Goal: Task Accomplishment & Management: Manage account settings

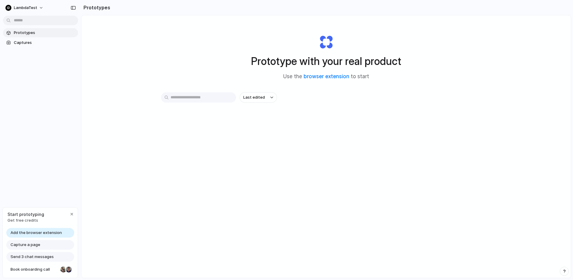
click at [50, 234] on span "Add the browser extension" at bounding box center [36, 232] width 51 height 6
click at [72, 216] on button "button" at bounding box center [71, 213] width 7 height 7
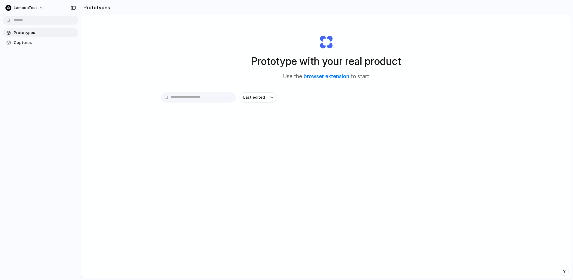
click at [38, 13] on div "LambdaTest" at bounding box center [40, 7] width 81 height 14
click at [37, 9] on button "LambdaTest" at bounding box center [25, 8] width 44 height 10
click at [32, 22] on li "Settings" at bounding box center [29, 22] width 50 height 10
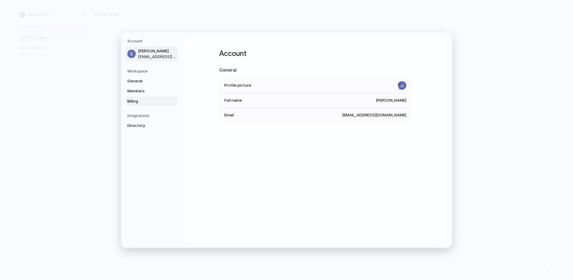
click at [138, 97] on link "Billing" at bounding box center [152, 101] width 52 height 10
